Goal: Navigation & Orientation: Find specific page/section

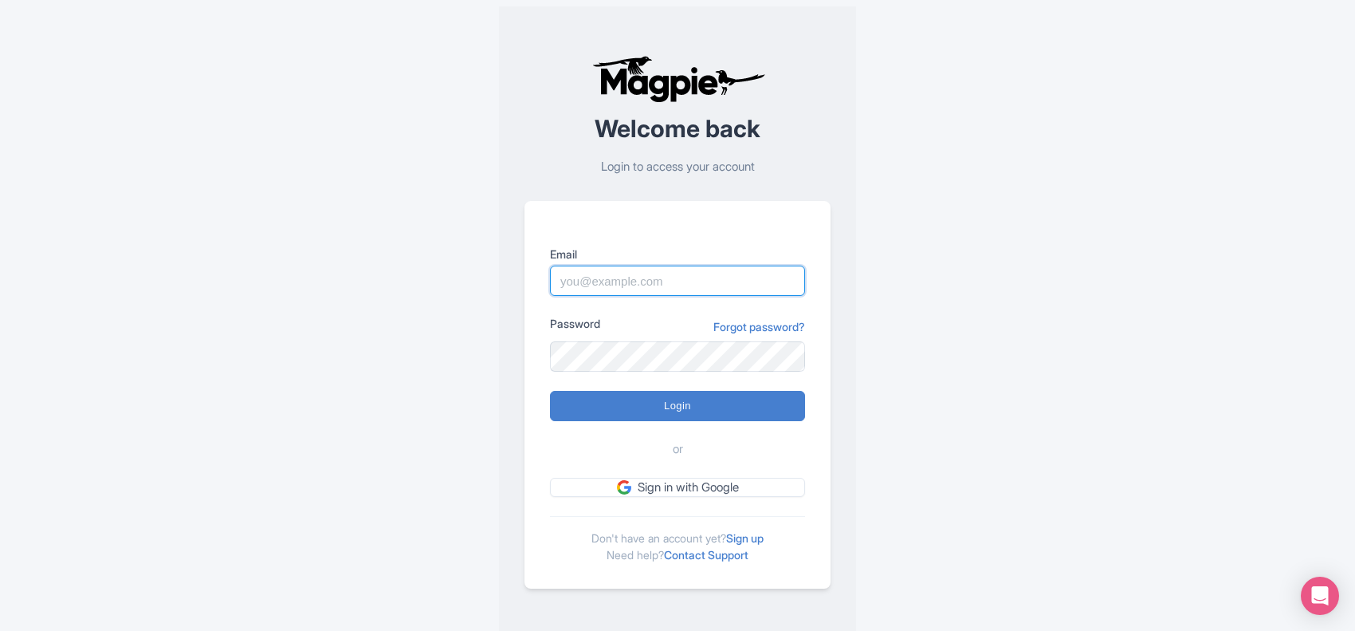
type input "business@adrenalina.tours"
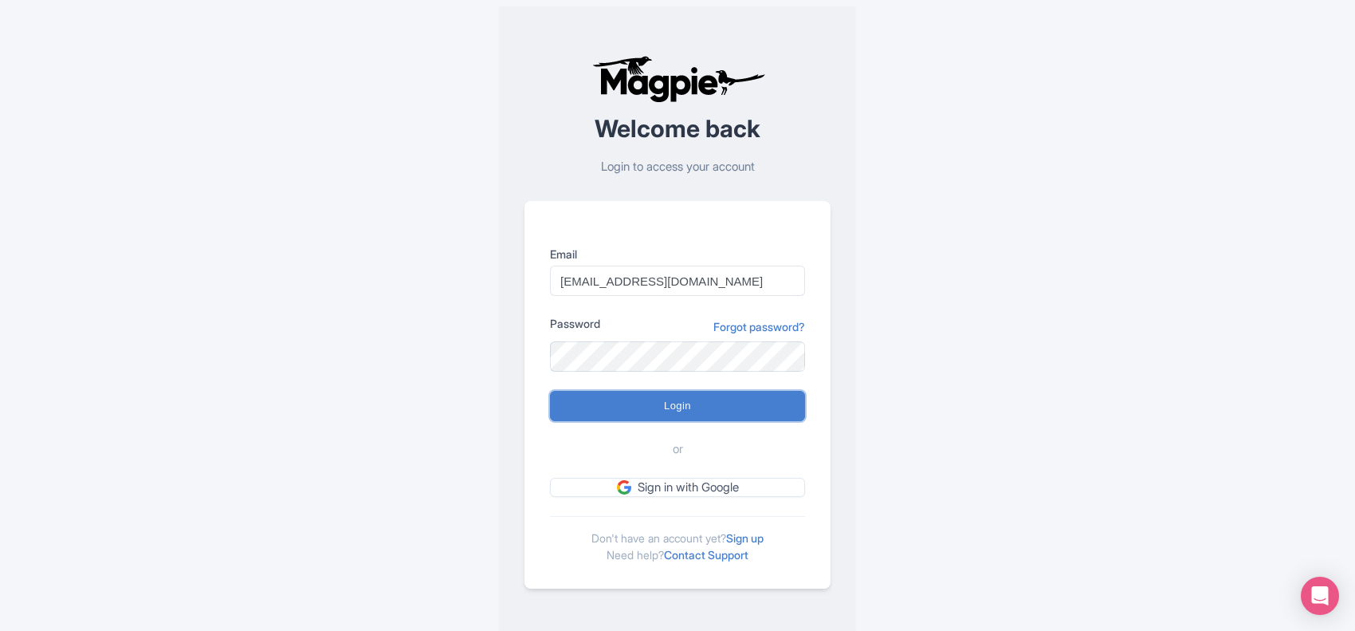
click at [694, 407] on input "Login" at bounding box center [677, 406] width 255 height 30
type input "Logging in..."
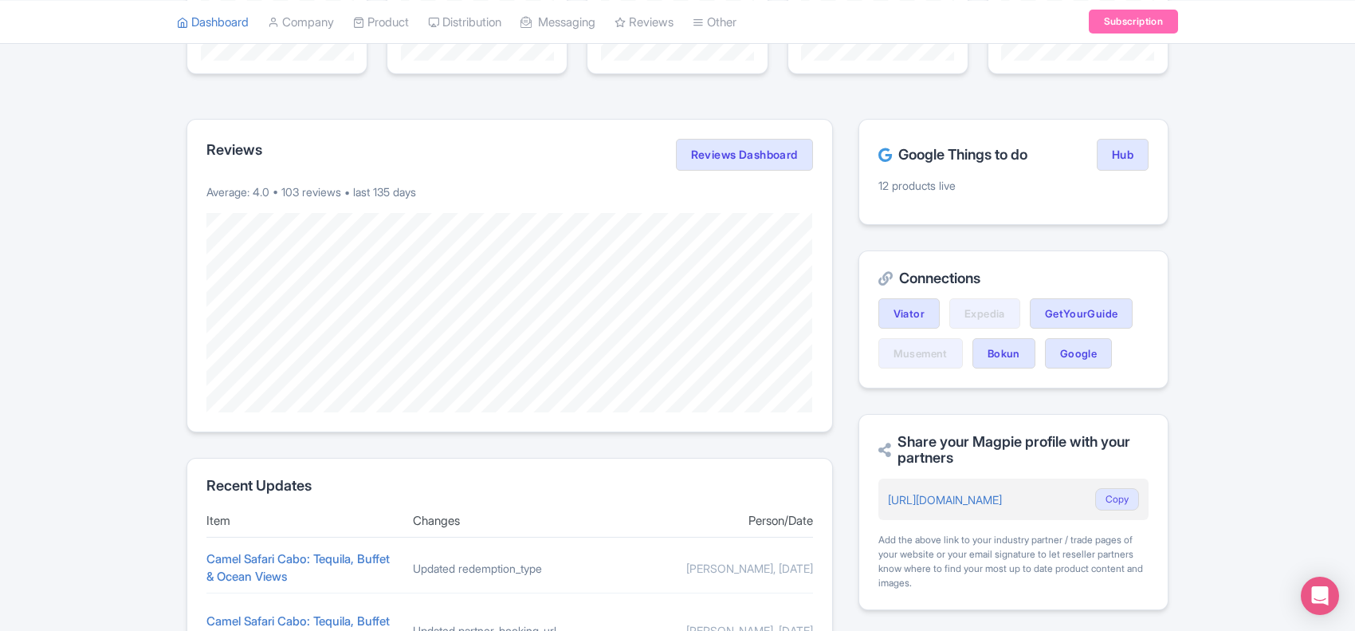
scroll to position [279, 0]
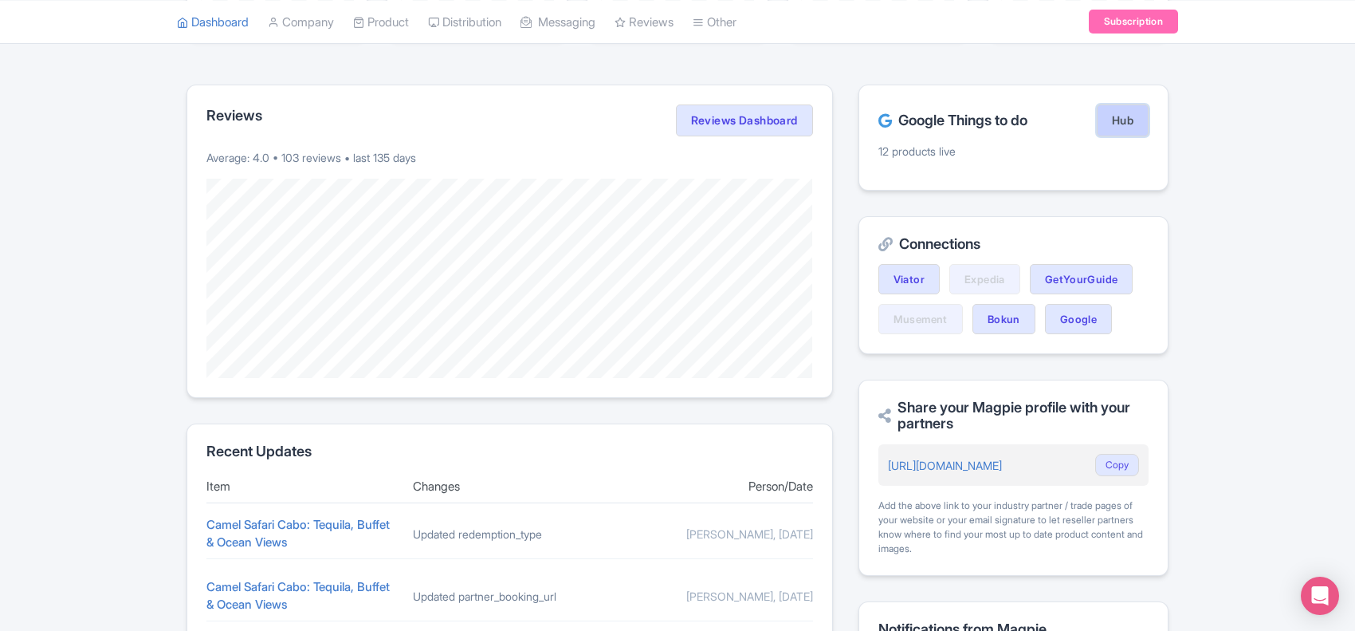
click at [1113, 125] on link "Hub" at bounding box center [1123, 120] width 52 height 32
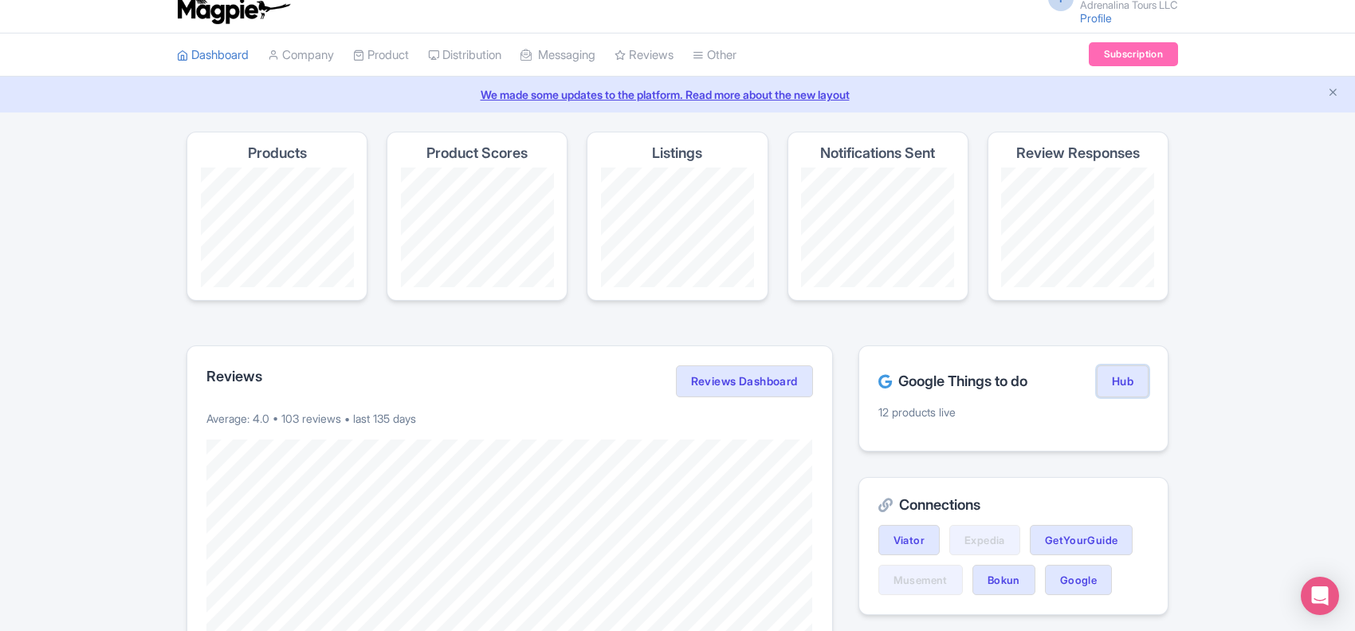
scroll to position [0, 0]
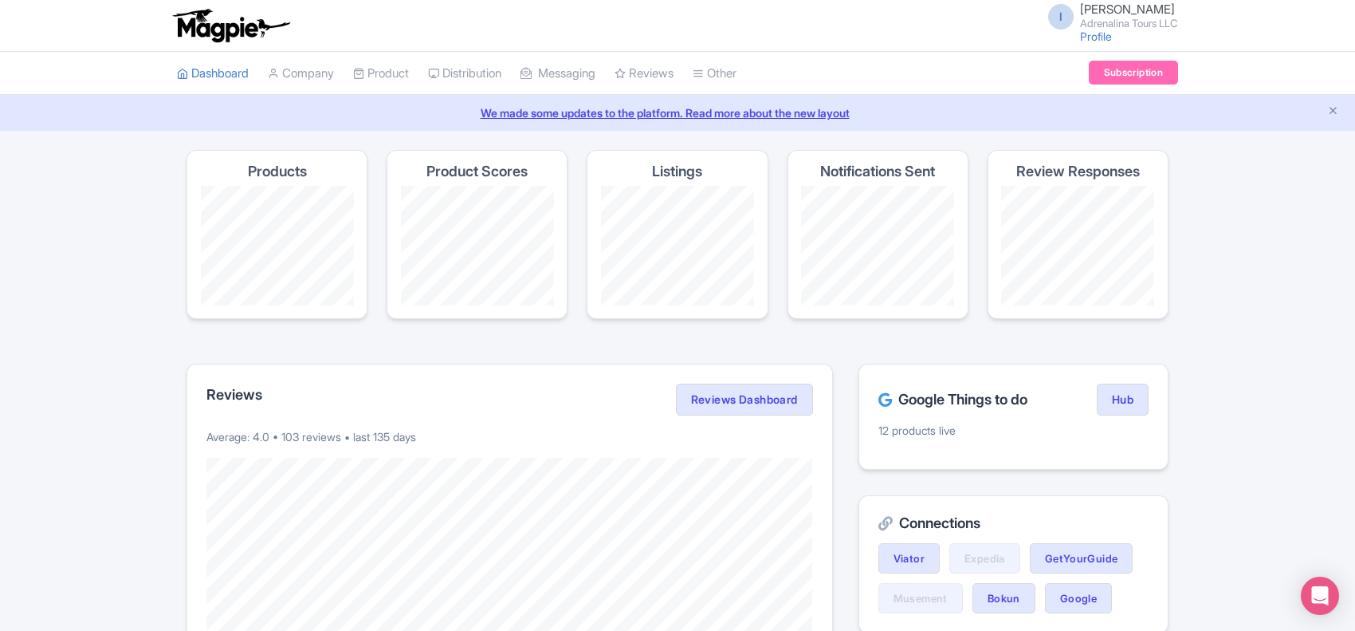
click at [674, 80] on link "Reviews" at bounding box center [644, 74] width 59 height 44
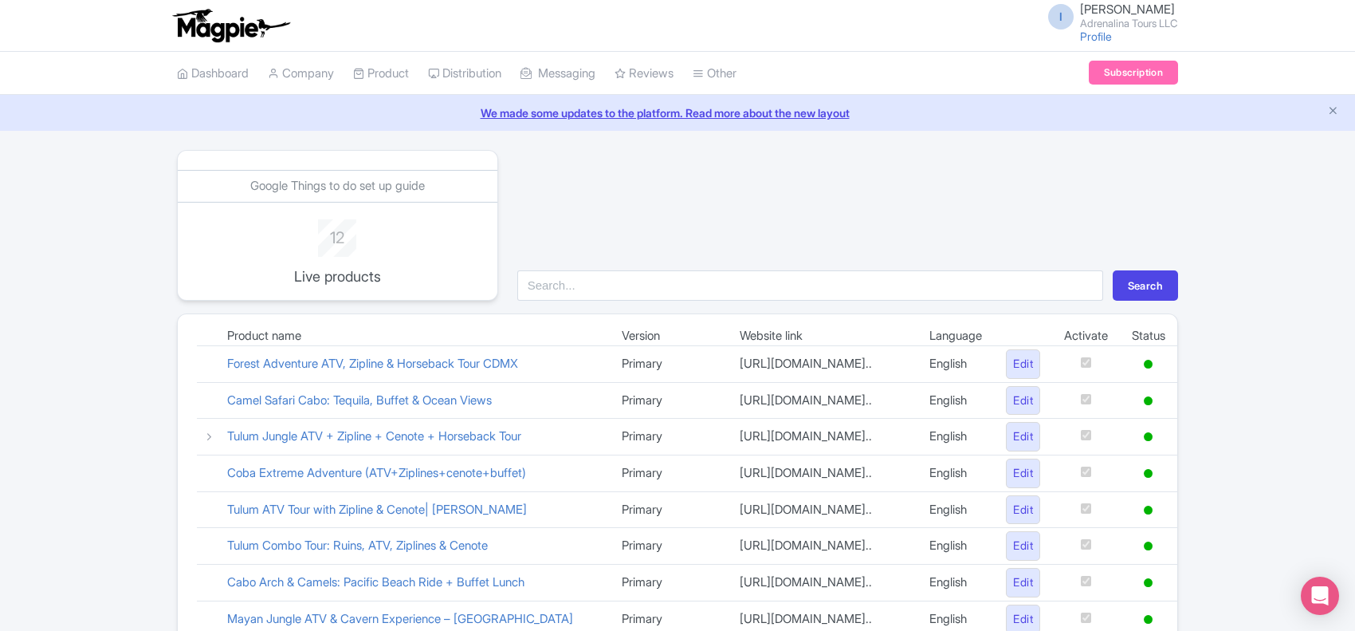
click at [0, 273] on div "Google Things to do set up guide 12 Live products Search Product name Version W…" at bounding box center [677, 570] width 1355 height 841
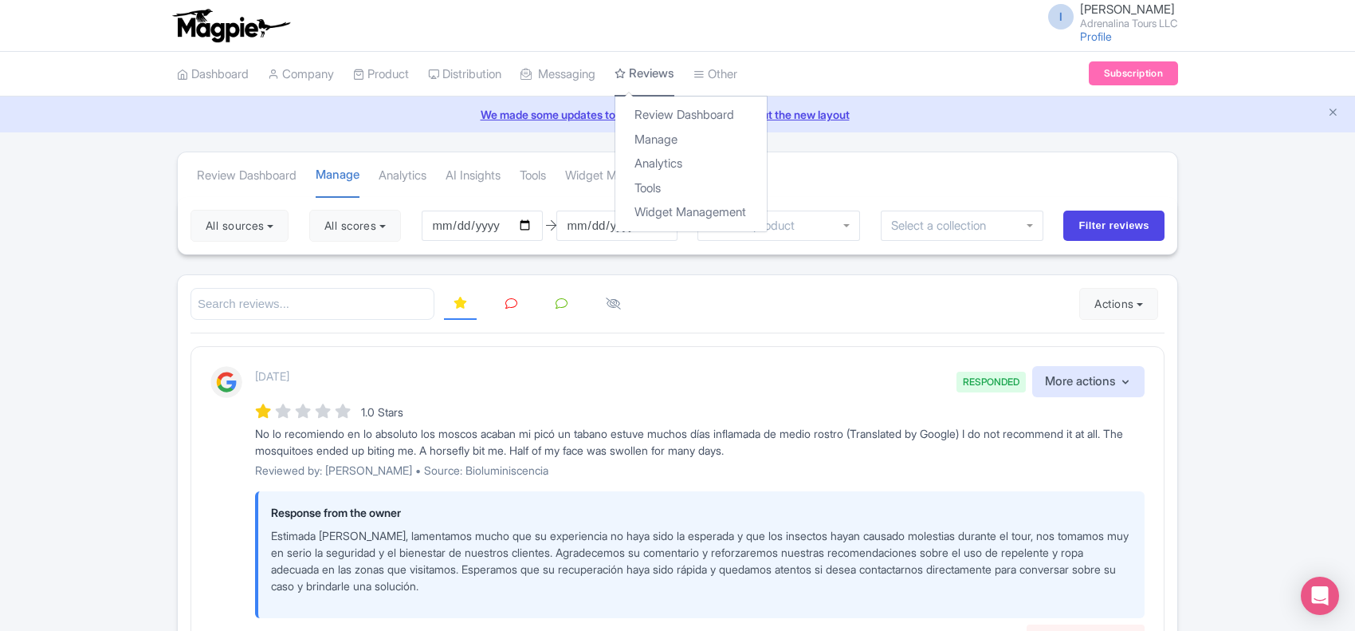
click at [632, 81] on link "Reviews" at bounding box center [645, 74] width 60 height 45
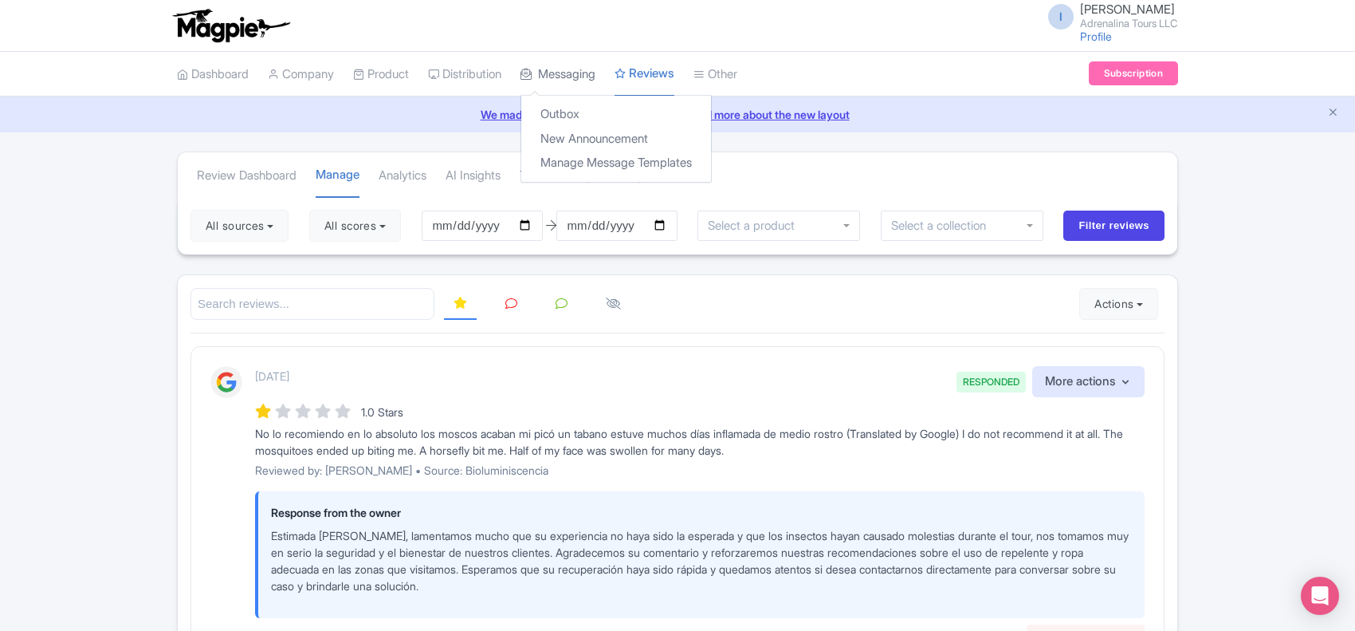
click at [596, 81] on link "Messaging" at bounding box center [558, 75] width 75 height 44
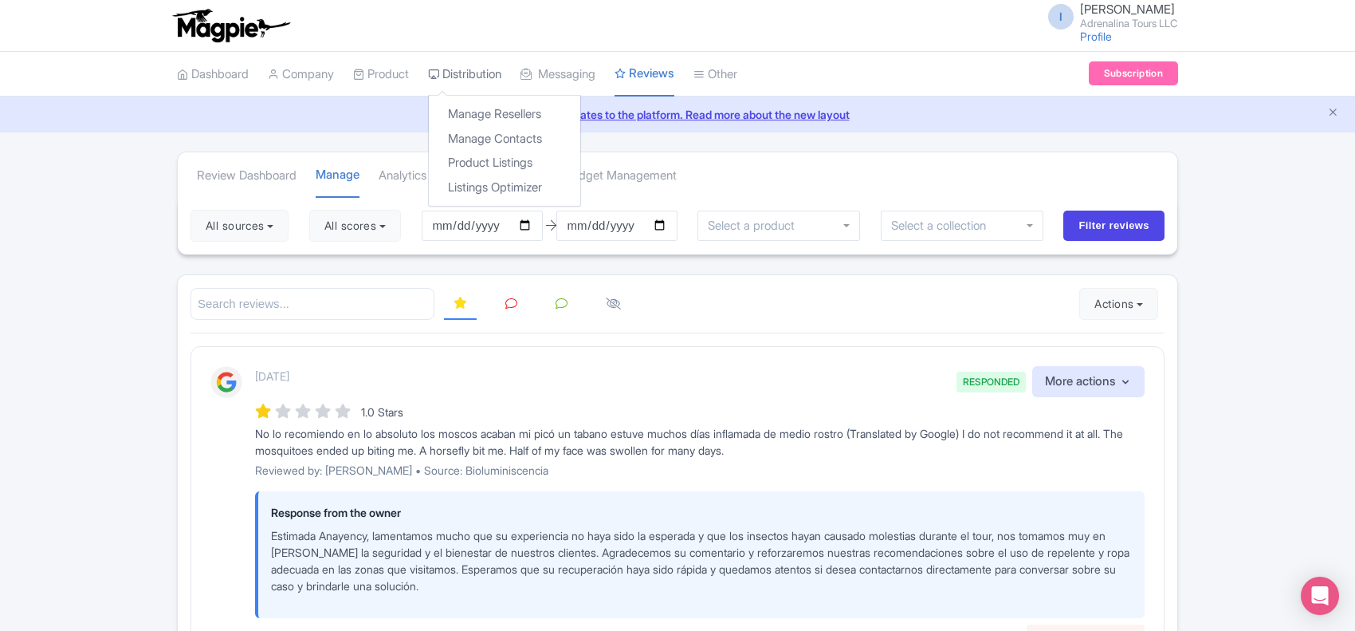
click at [501, 86] on link "Distribution" at bounding box center [464, 75] width 73 height 44
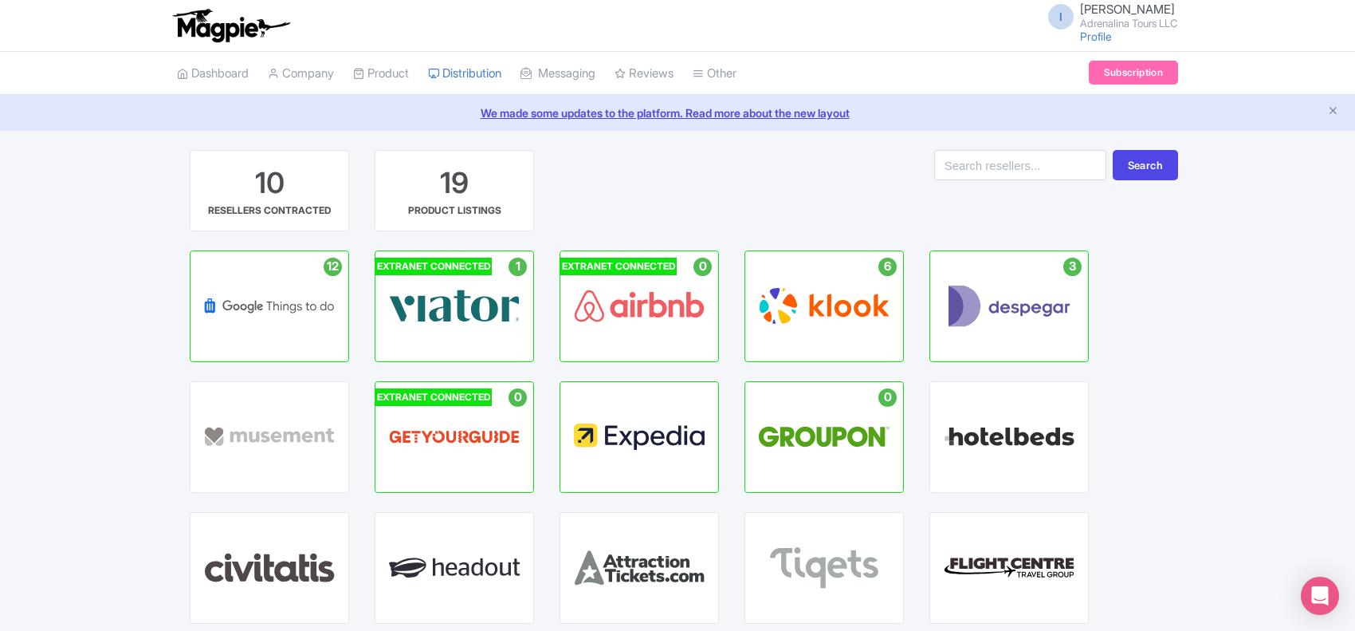
click at [25, 243] on div "10 RESELLERS CONTRACTED 19 PRODUCT LISTINGS Search 12 Active Listings : 12 GOOG…" at bounding box center [677, 592] width 1355 height 885
